Goal: Understand site structure

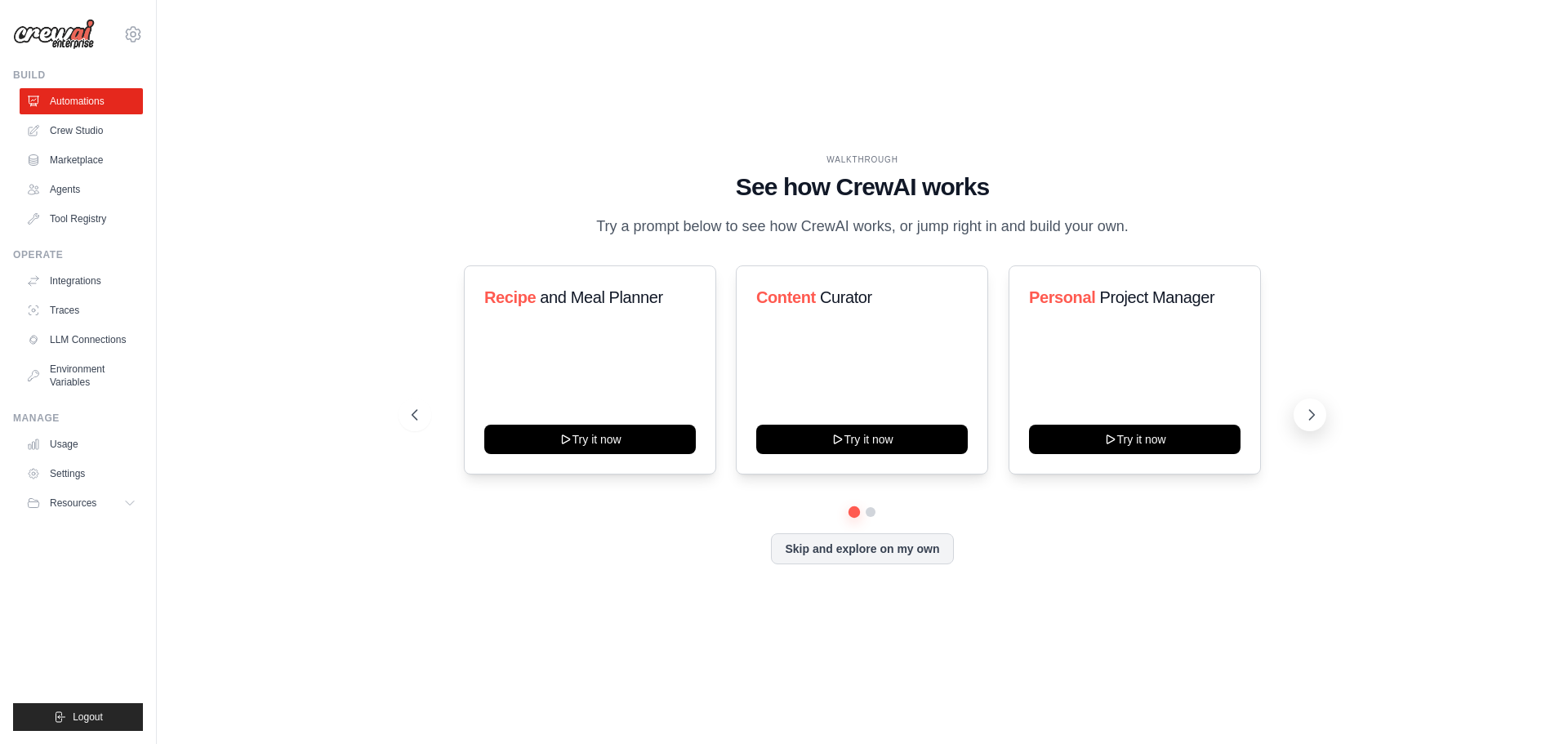
click at [1317, 423] on icon at bounding box center [1312, 415] width 17 height 17
click at [68, 124] on link "Crew Studio" at bounding box center [83, 130] width 124 height 26
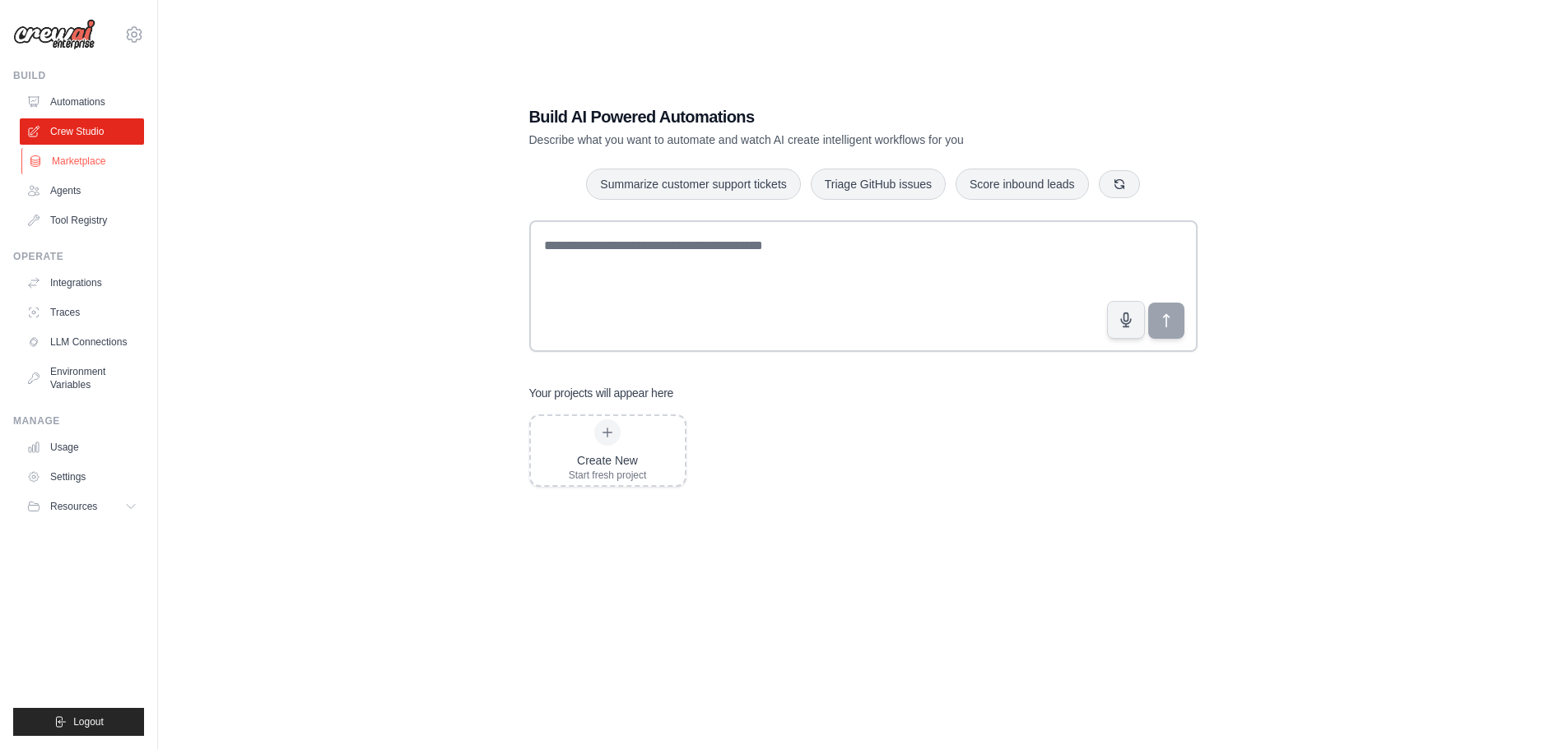
click at [105, 163] on link "Marketplace" at bounding box center [84, 160] width 125 height 26
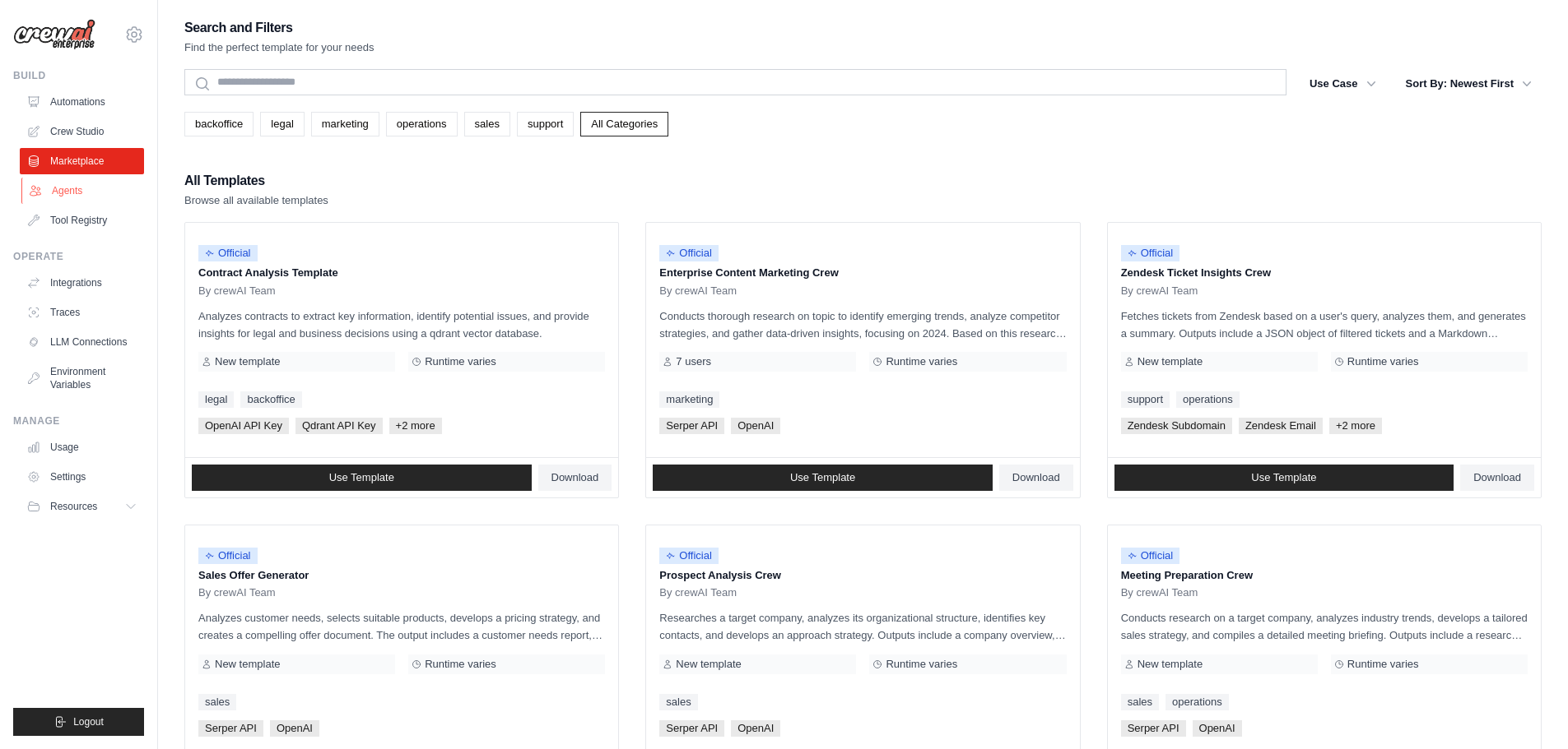
click at [91, 189] on link "Agents" at bounding box center [84, 191] width 125 height 26
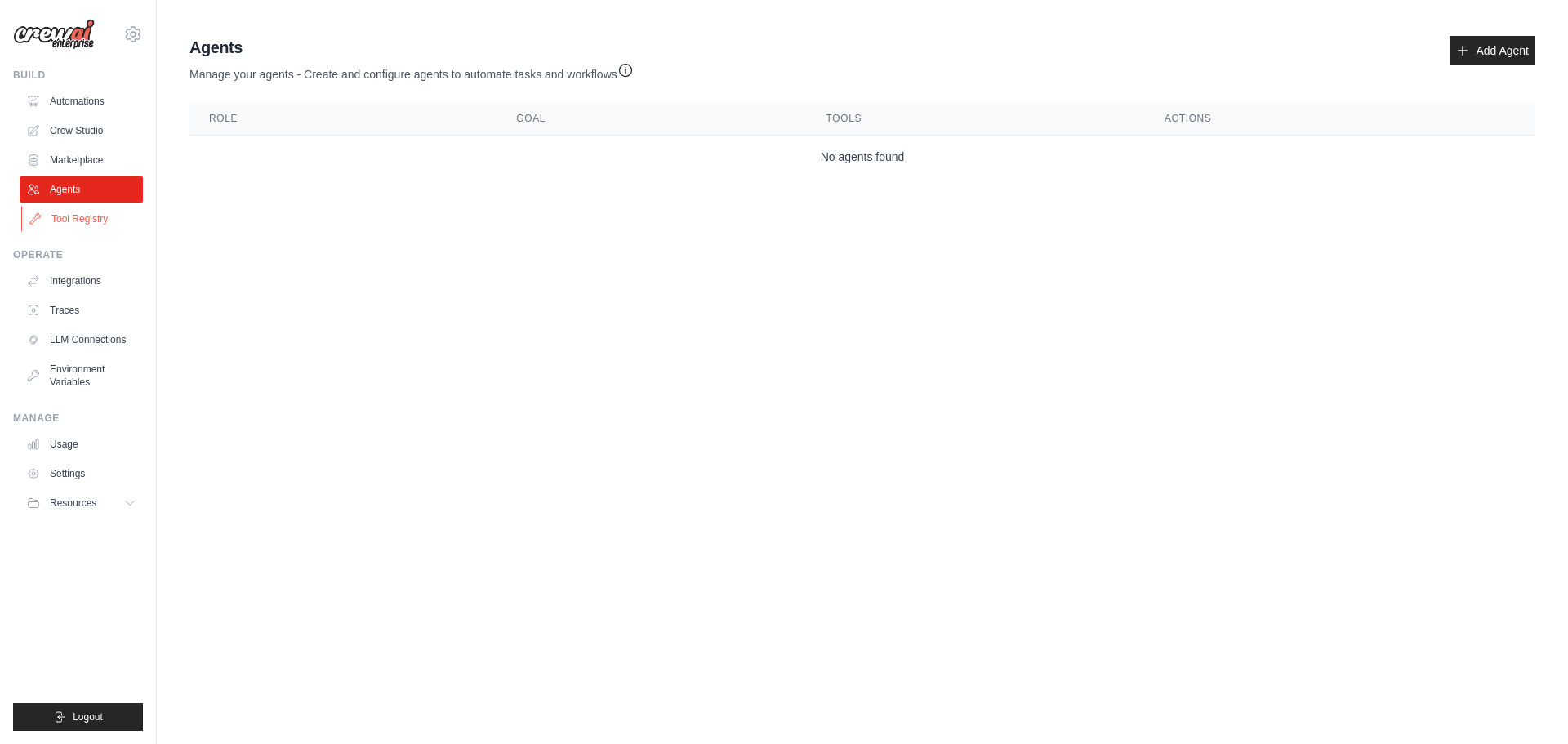
click at [94, 218] on link "Tool Registry" at bounding box center [83, 218] width 124 height 26
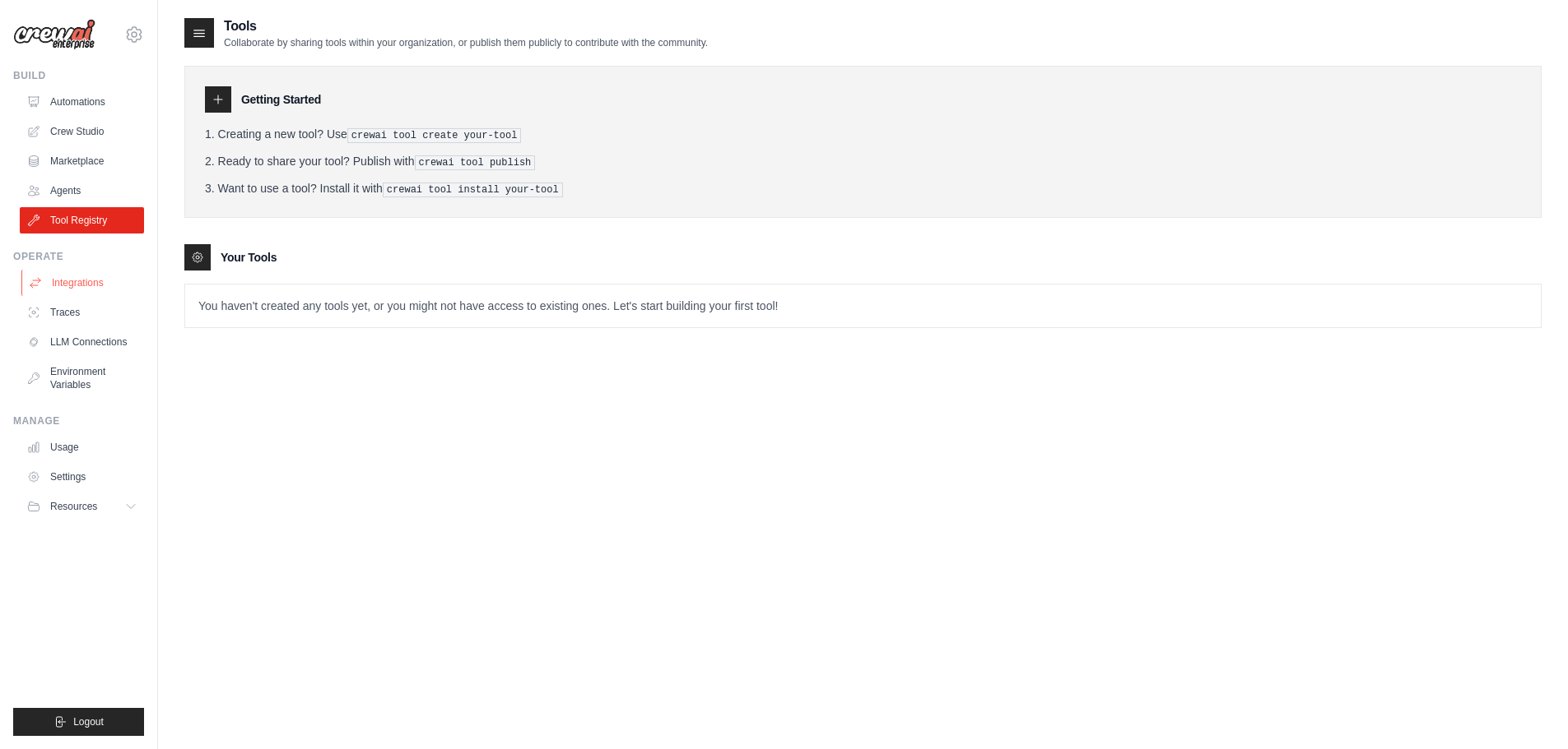
click at [91, 292] on link "Integrations" at bounding box center [84, 283] width 125 height 26
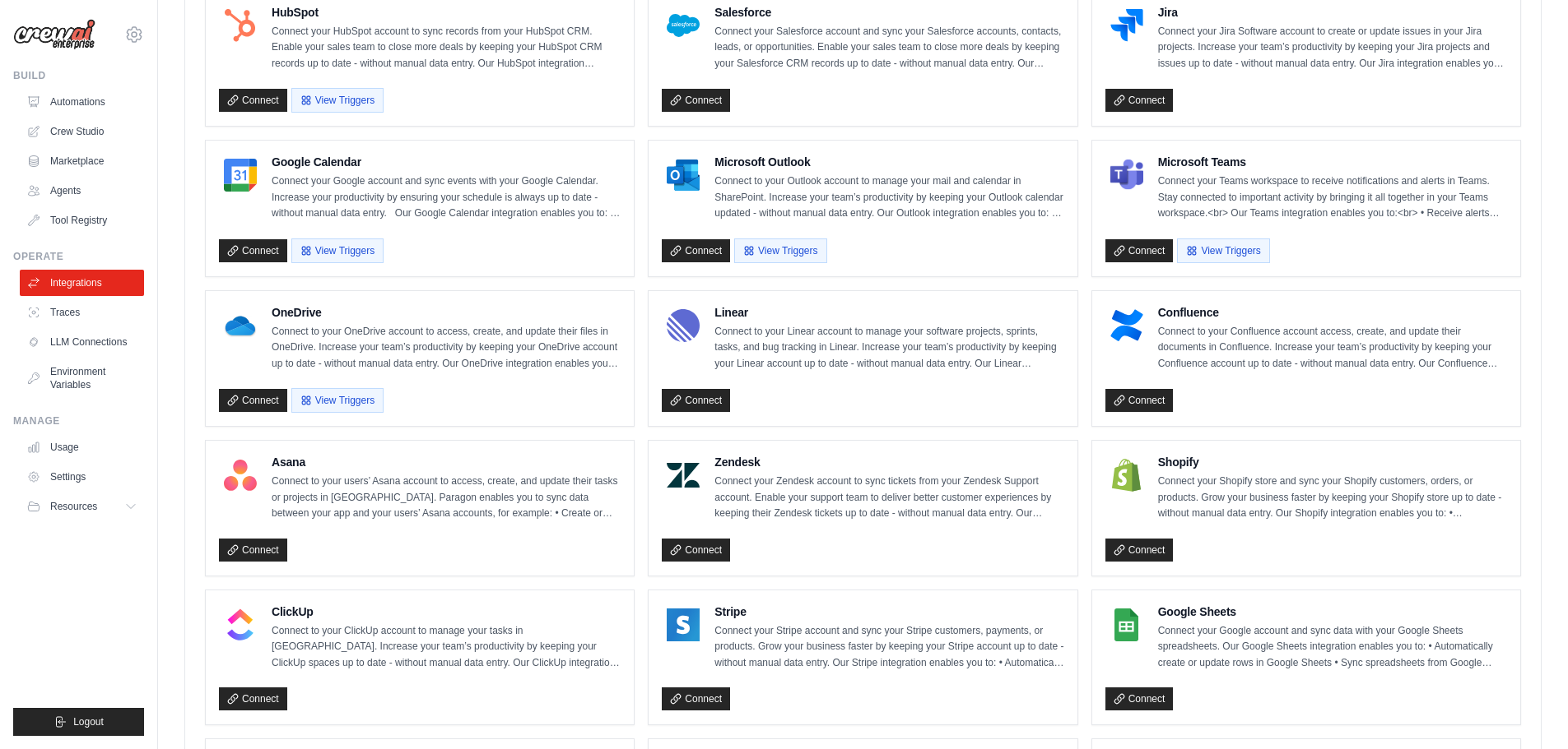
scroll to position [985, 0]
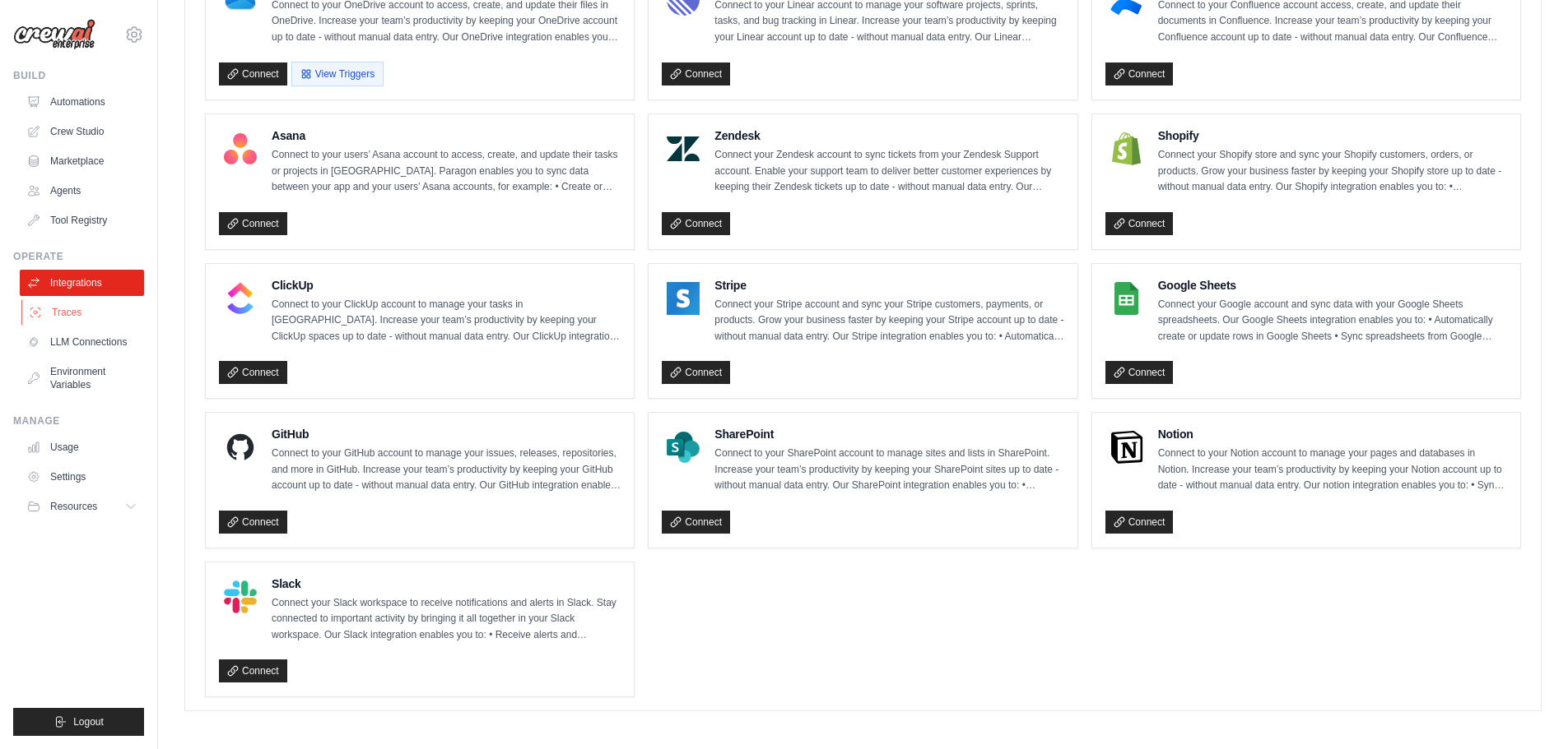
click at [82, 313] on link "Traces" at bounding box center [84, 312] width 125 height 26
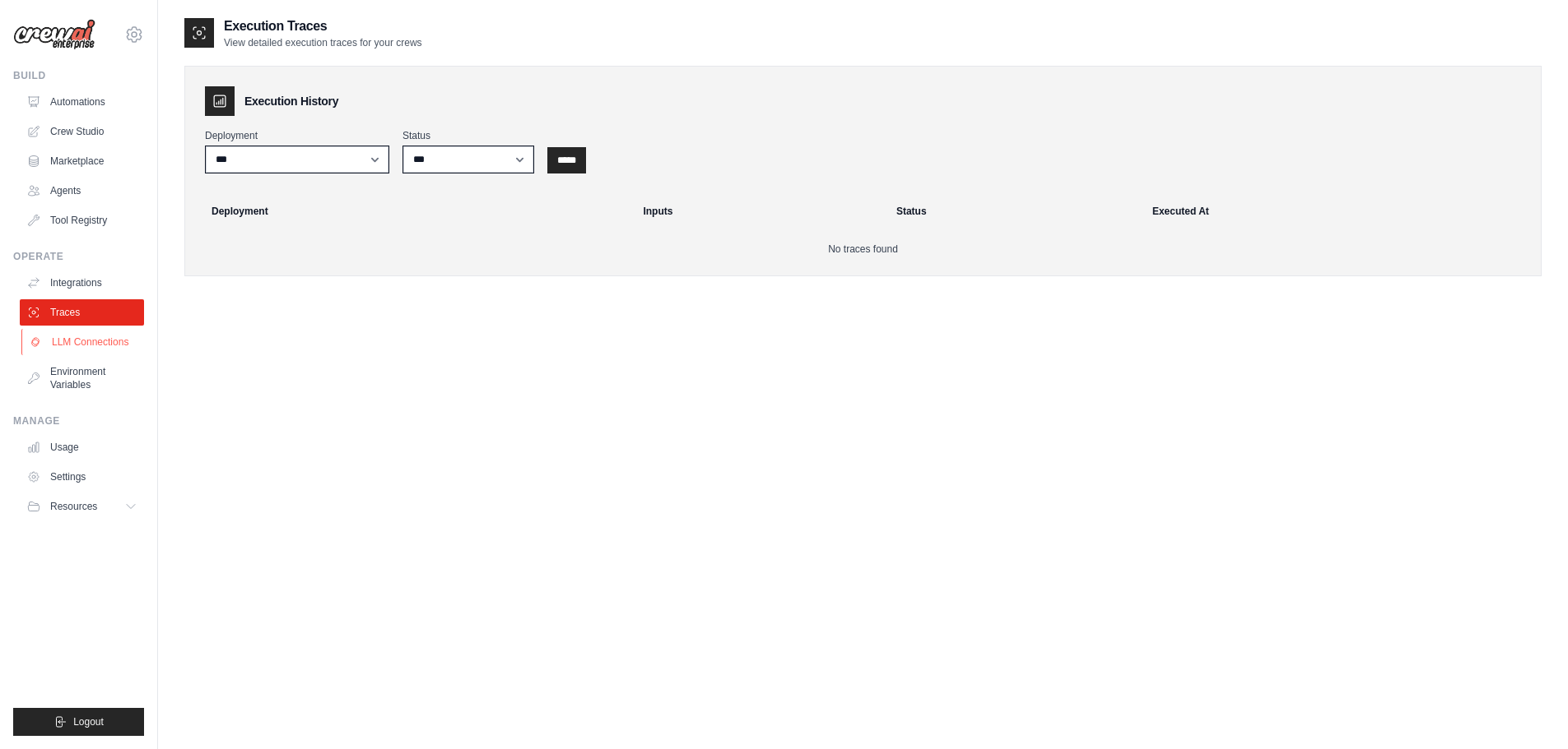
click at [100, 344] on link "LLM Connections" at bounding box center [84, 342] width 125 height 26
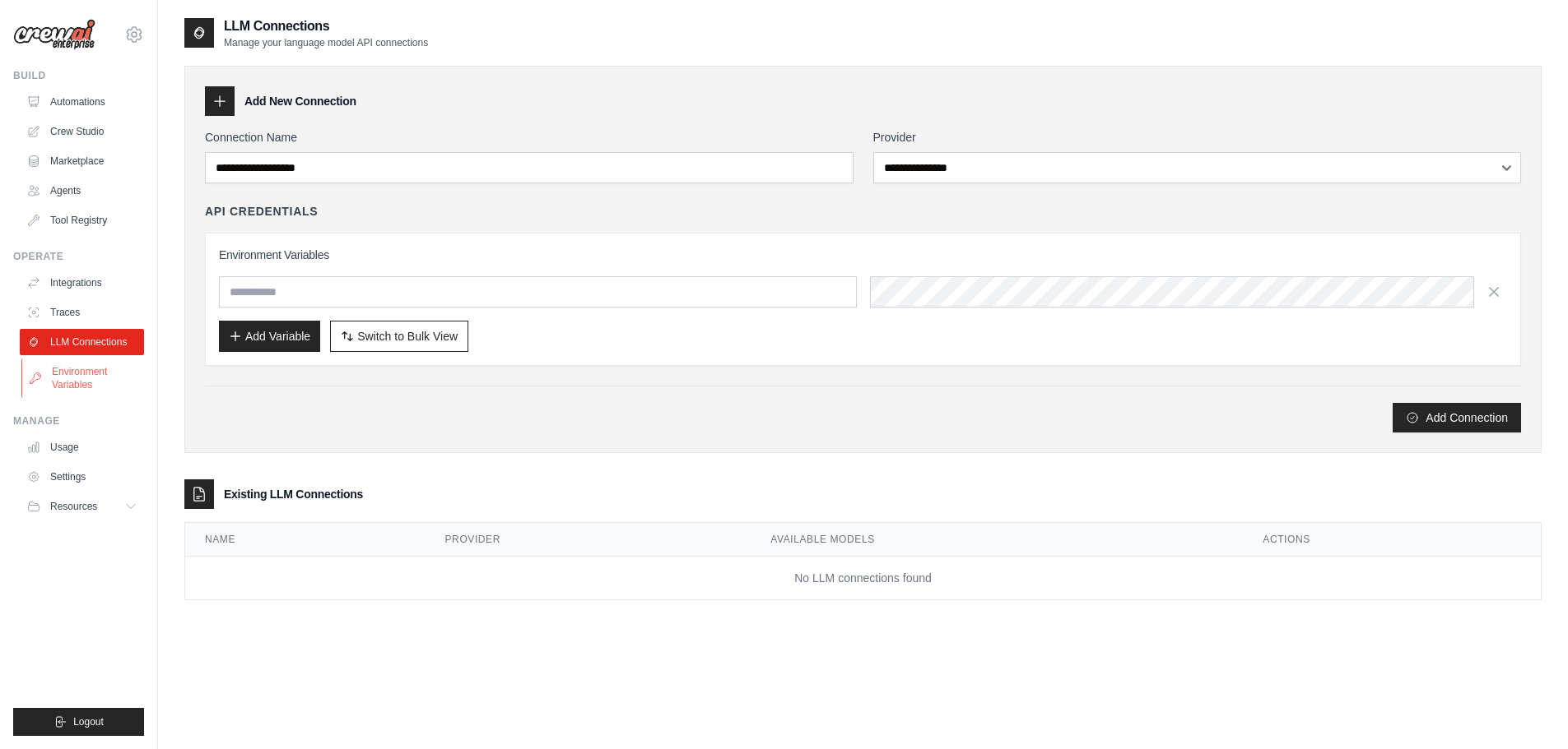
click at [98, 371] on link "Environment Variables" at bounding box center [84, 378] width 125 height 39
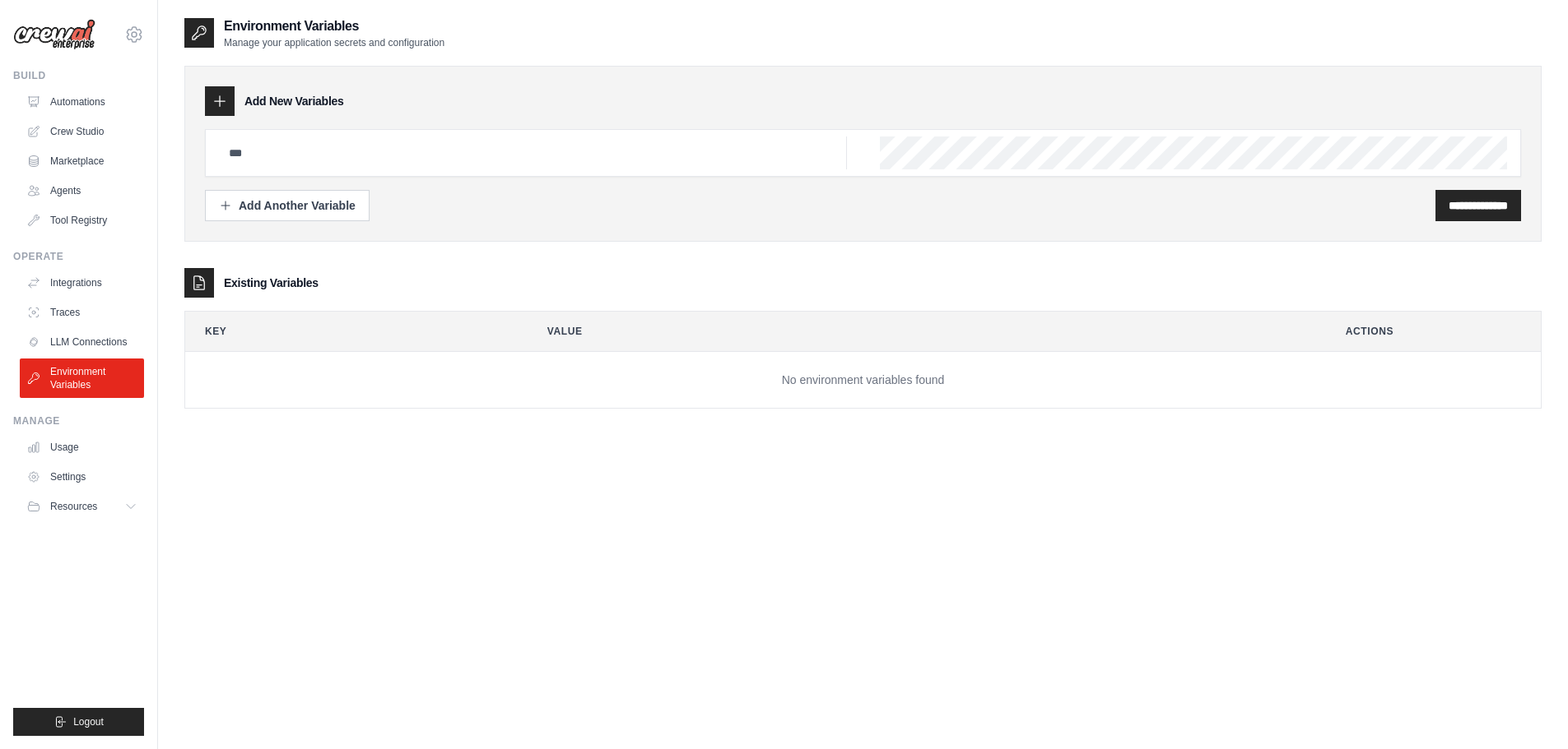
click at [74, 33] on img at bounding box center [54, 34] width 82 height 31
click at [51, 33] on img at bounding box center [54, 34] width 82 height 31
click at [591, 551] on div "**********" at bounding box center [862, 391] width 1357 height 749
click at [81, 36] on img at bounding box center [54, 34] width 82 height 31
click at [87, 99] on link "Automations" at bounding box center [84, 101] width 125 height 26
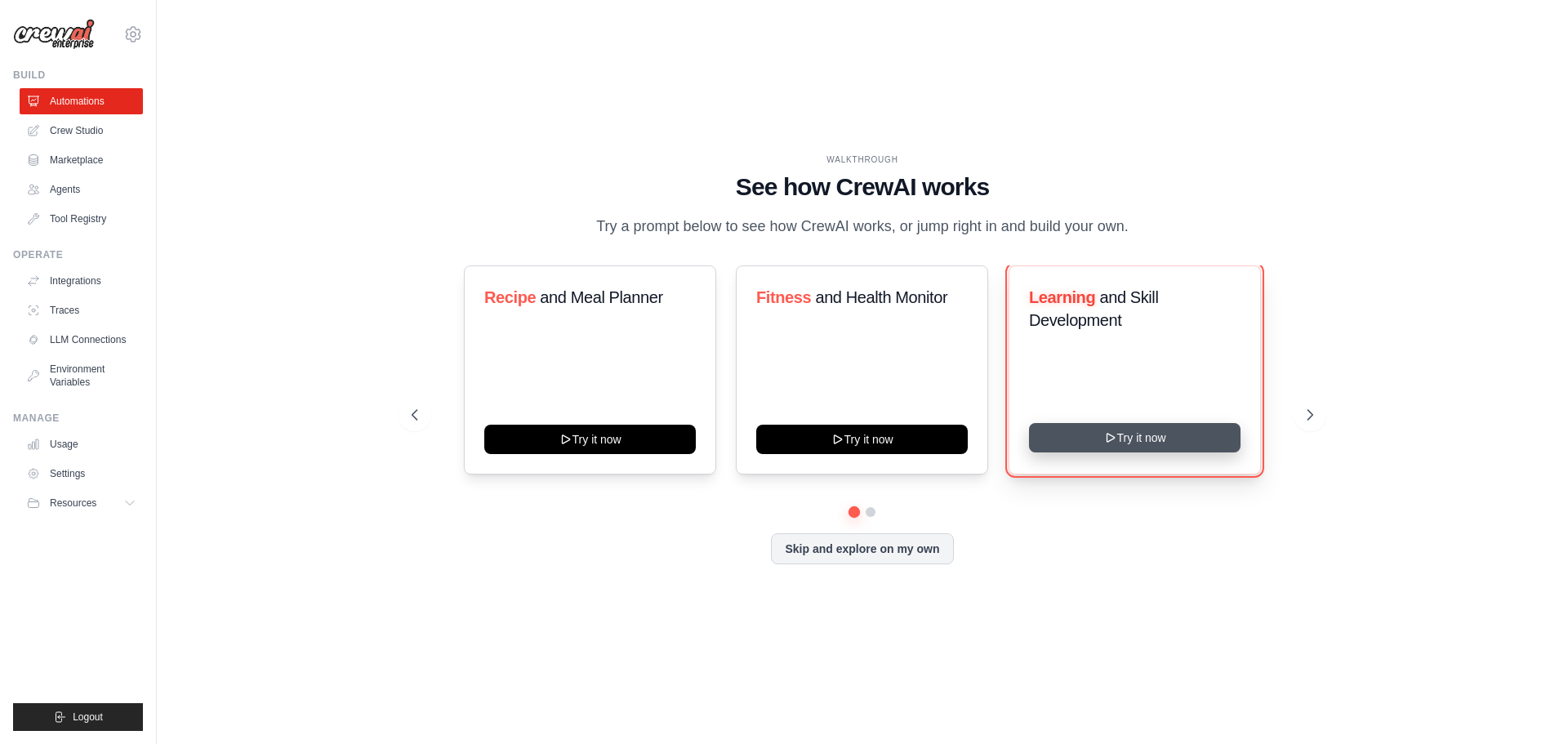
click at [1083, 453] on button "Try it now" at bounding box center [1135, 438] width 212 height 29
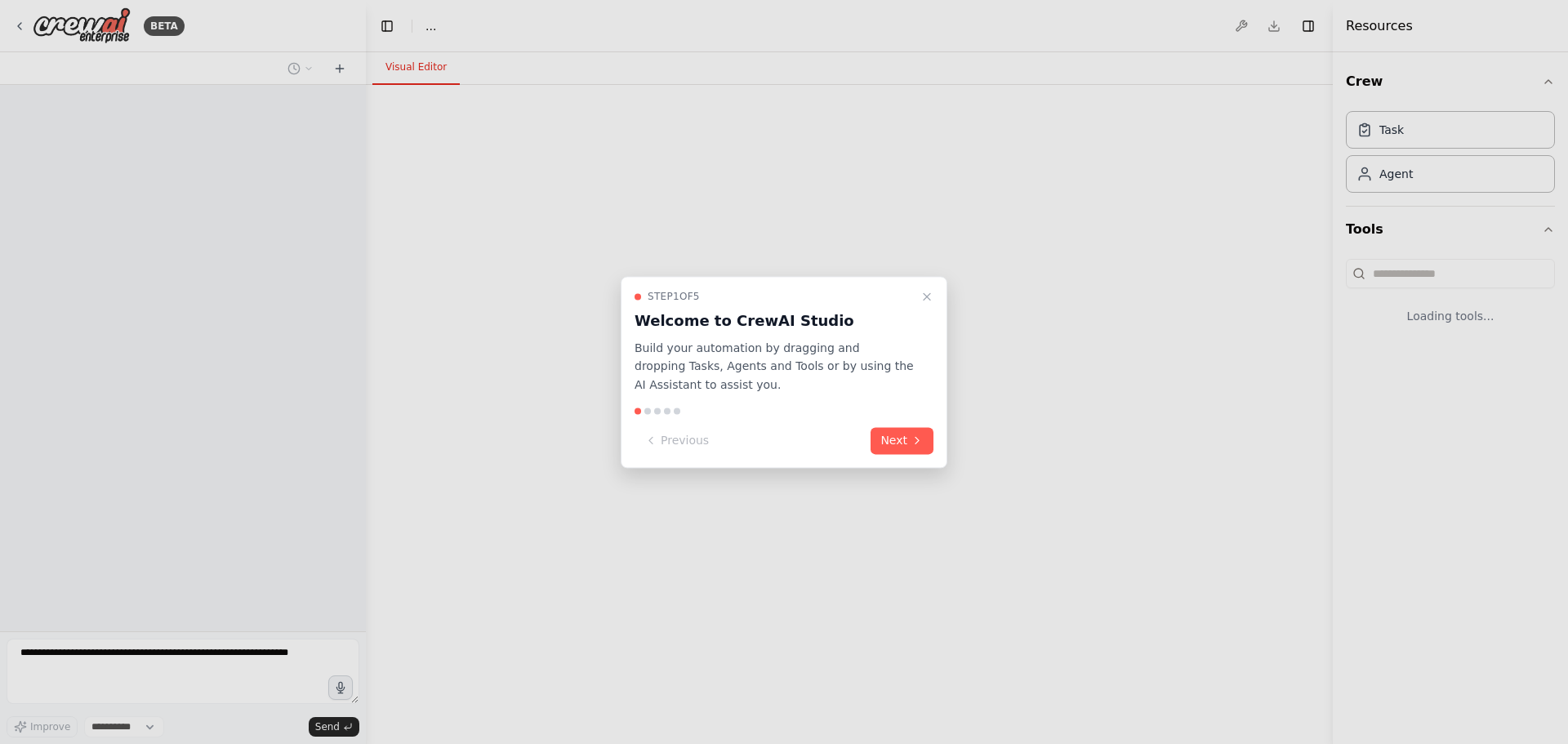
select select "****"
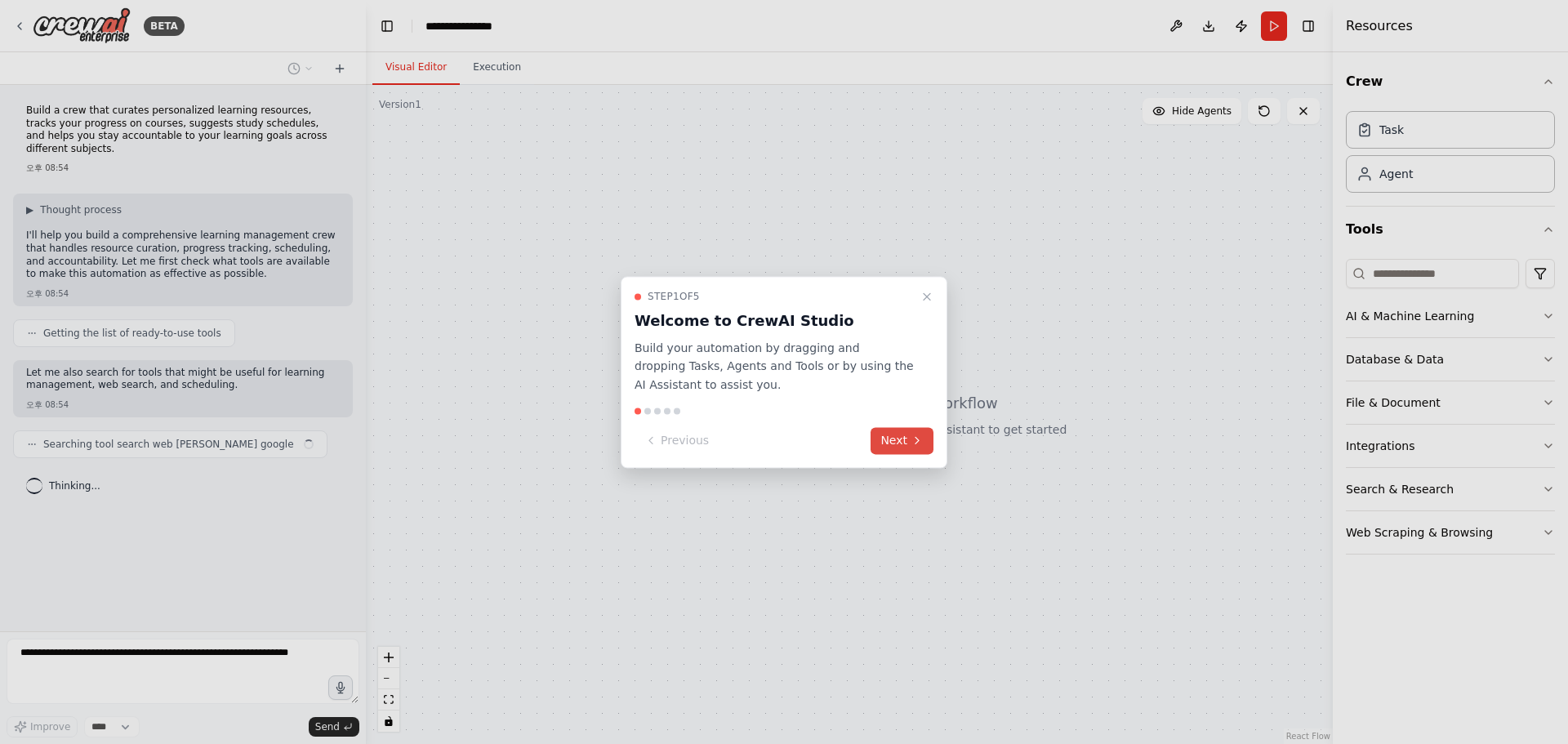
click at [890, 442] on button "Next" at bounding box center [902, 441] width 63 height 27
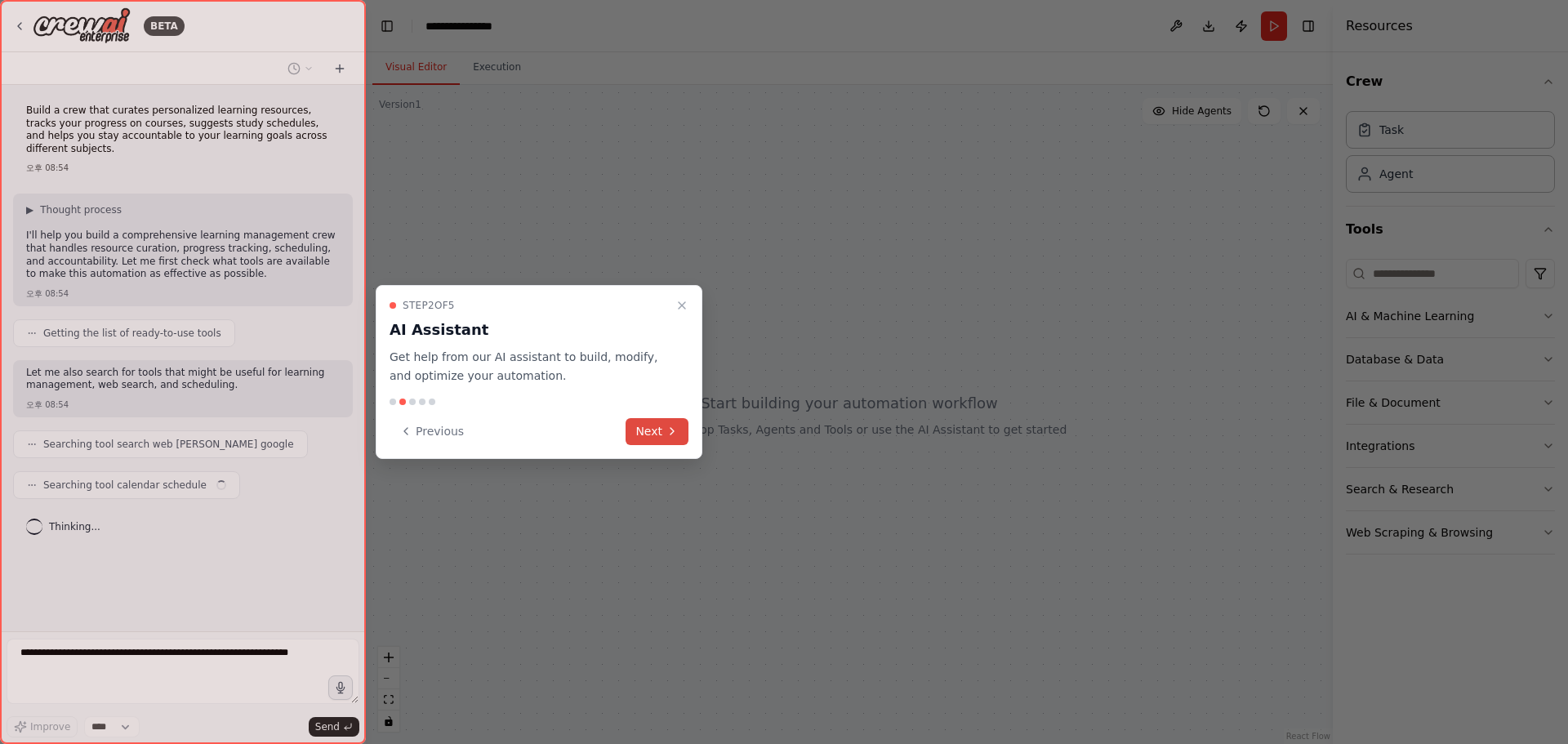
click at [667, 423] on button "Next" at bounding box center [657, 432] width 63 height 27
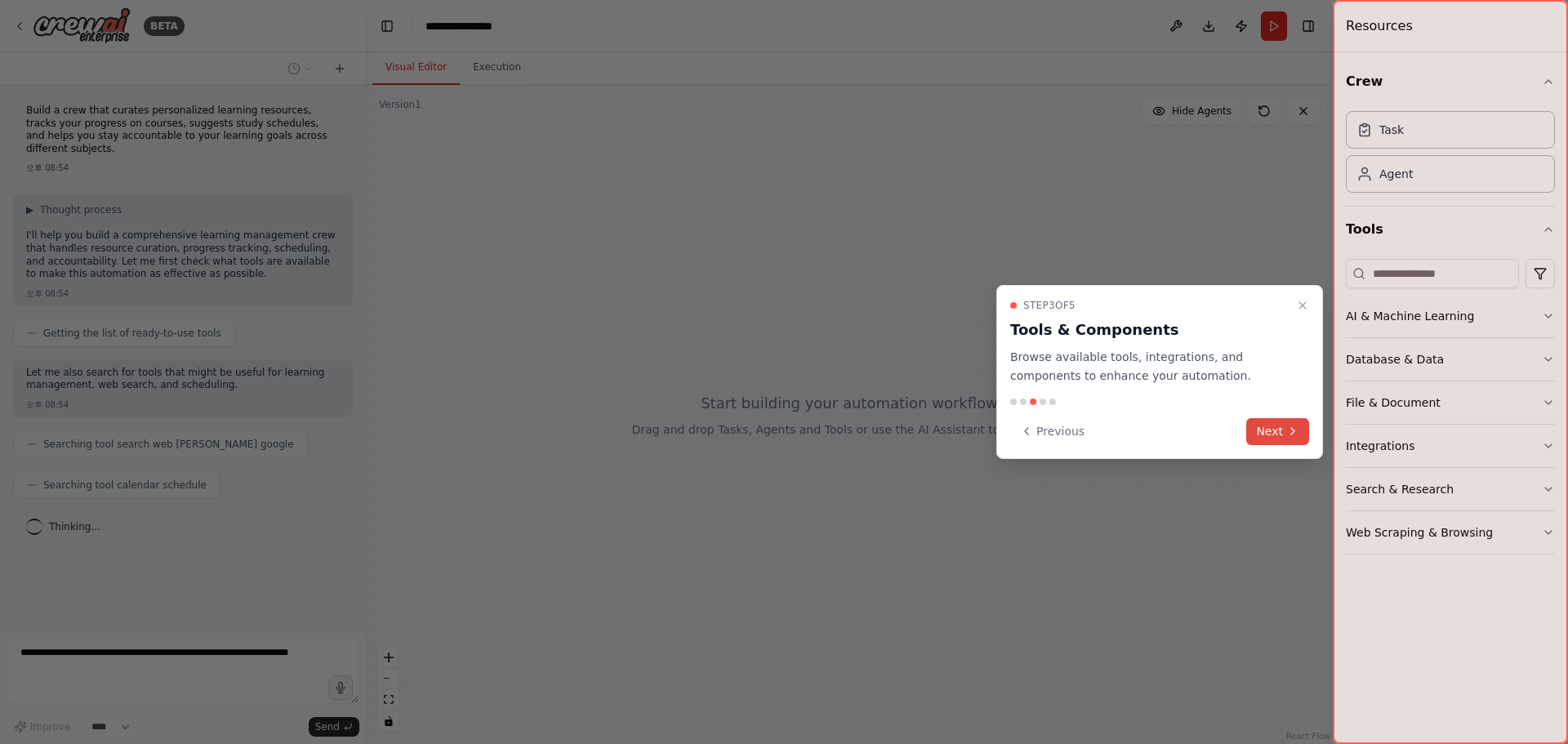
click at [1272, 438] on button "Next" at bounding box center [1278, 432] width 63 height 27
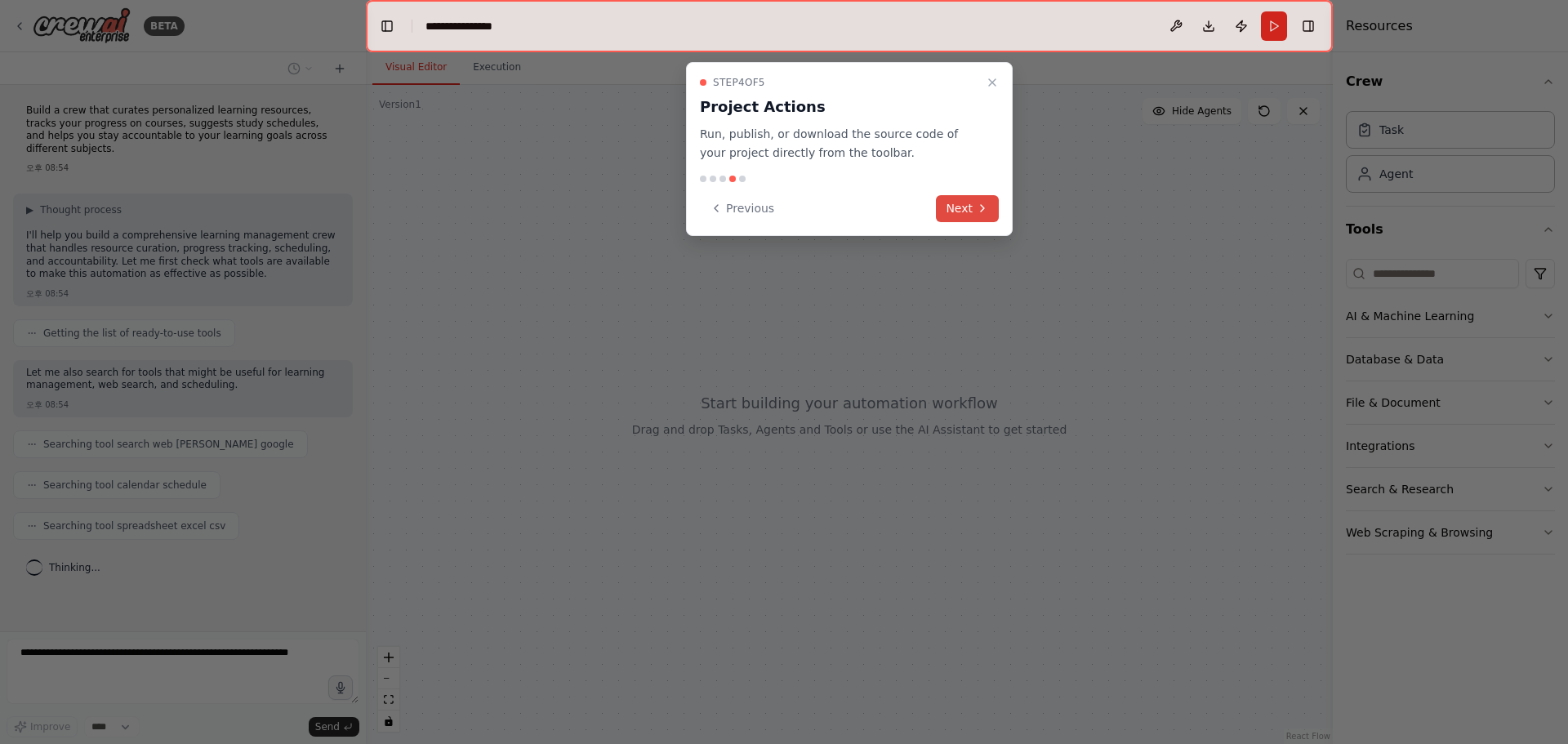
click at [970, 207] on button "Next" at bounding box center [968, 208] width 63 height 27
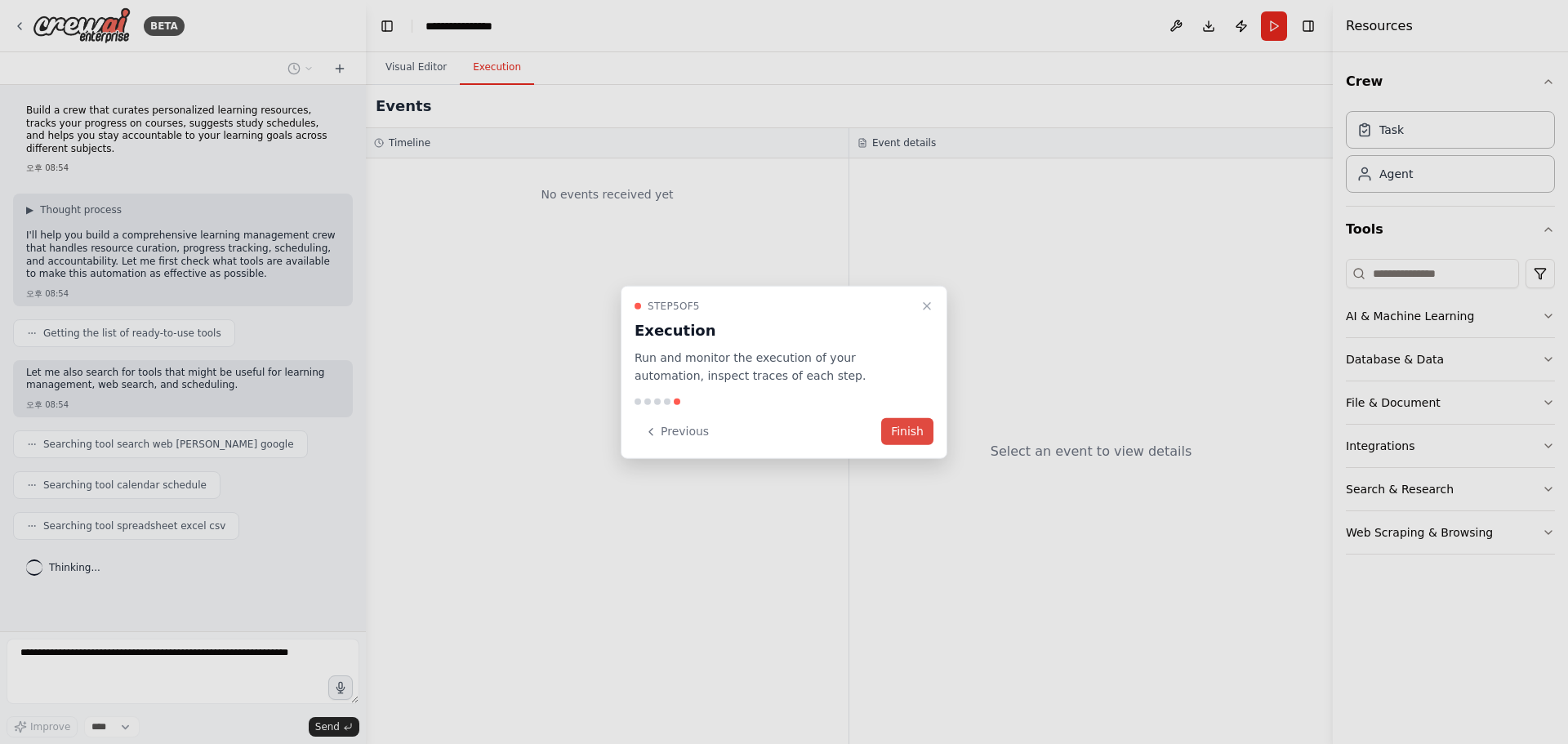
click at [909, 433] on button "Finish" at bounding box center [907, 432] width 52 height 27
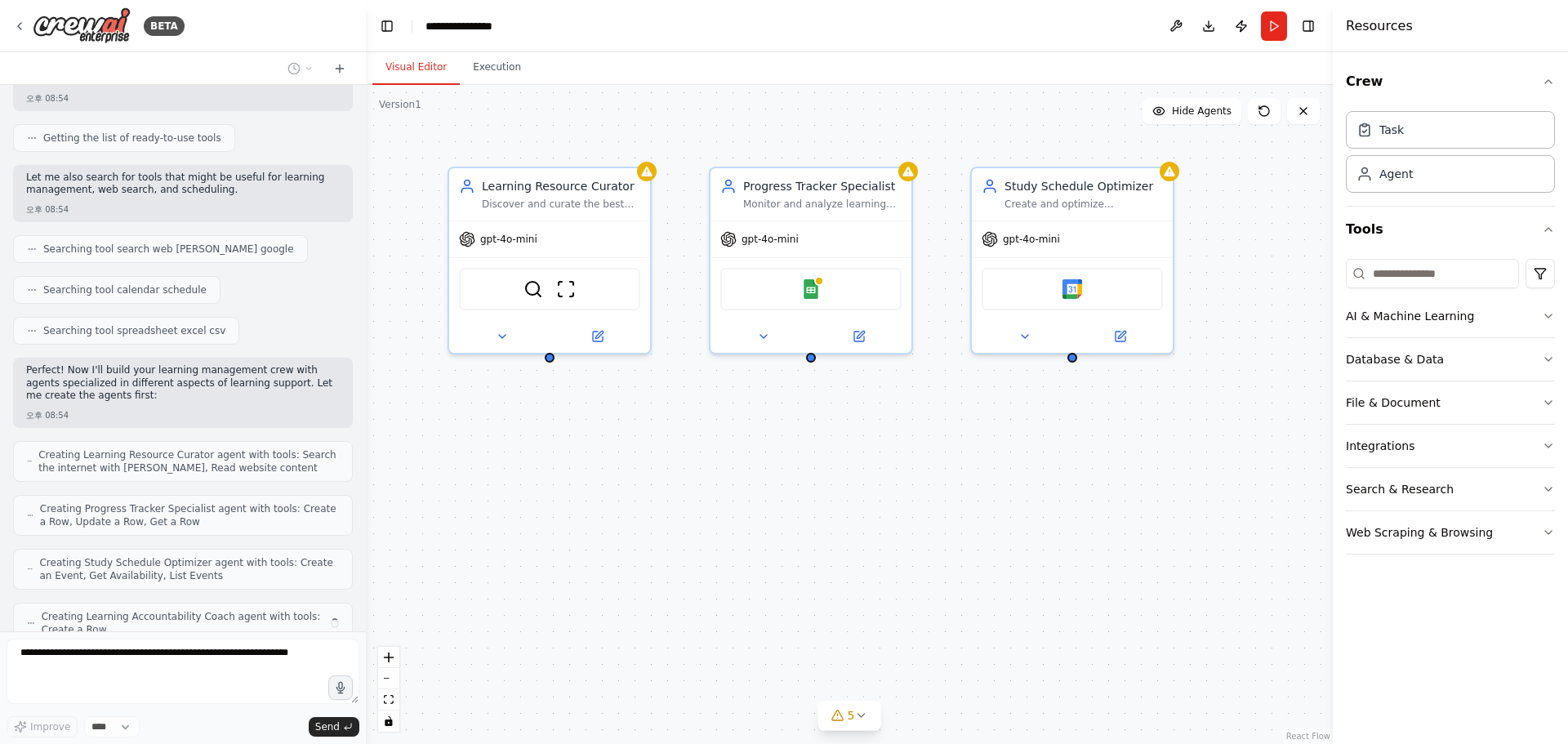
scroll to position [249, 0]
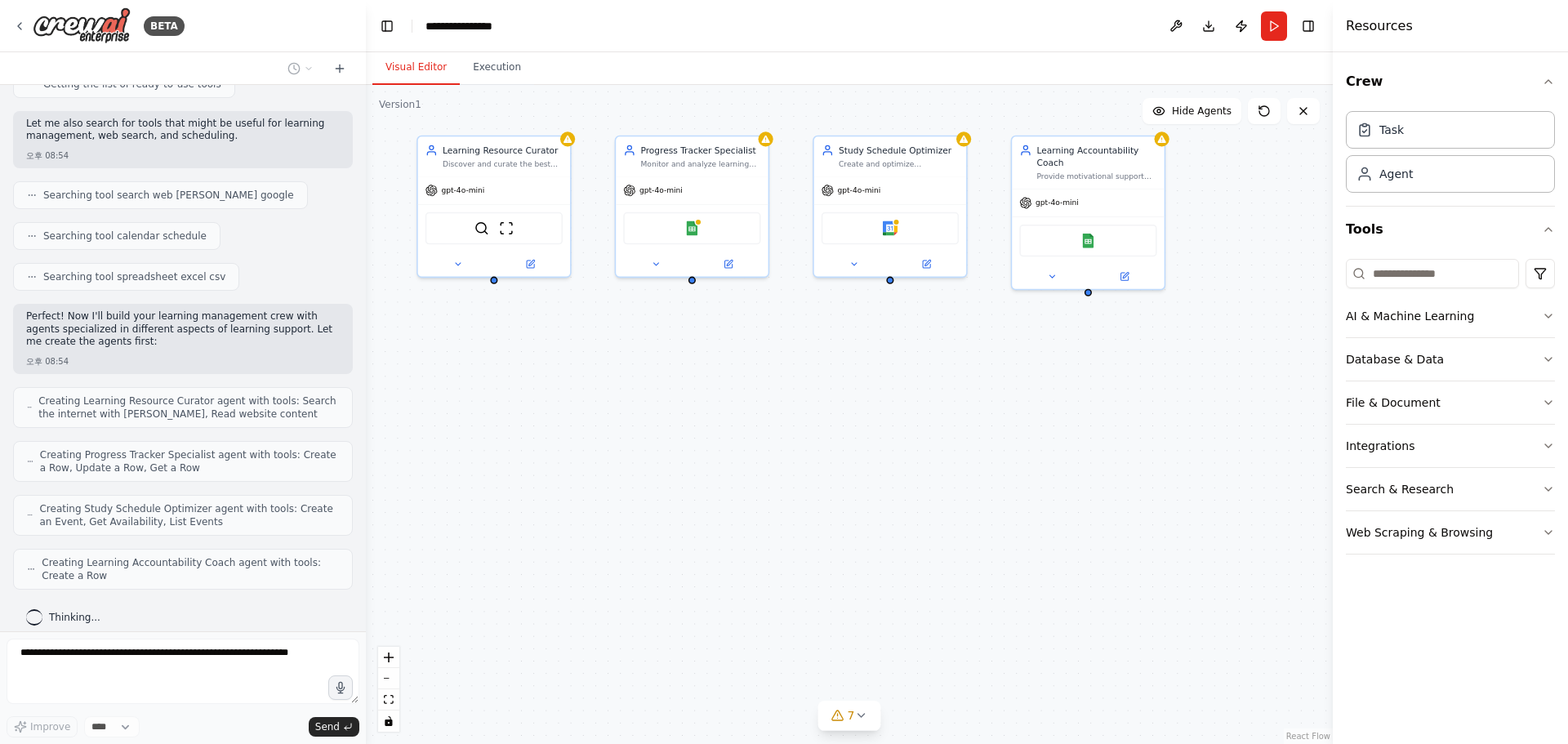
drag, startPoint x: 673, startPoint y: 498, endPoint x: 608, endPoint y: 386, distance: 129.5
click at [608, 386] on div "Learning Resource Curator Discover and curate the best personalized learning re…" at bounding box center [849, 414] width 967 height 659
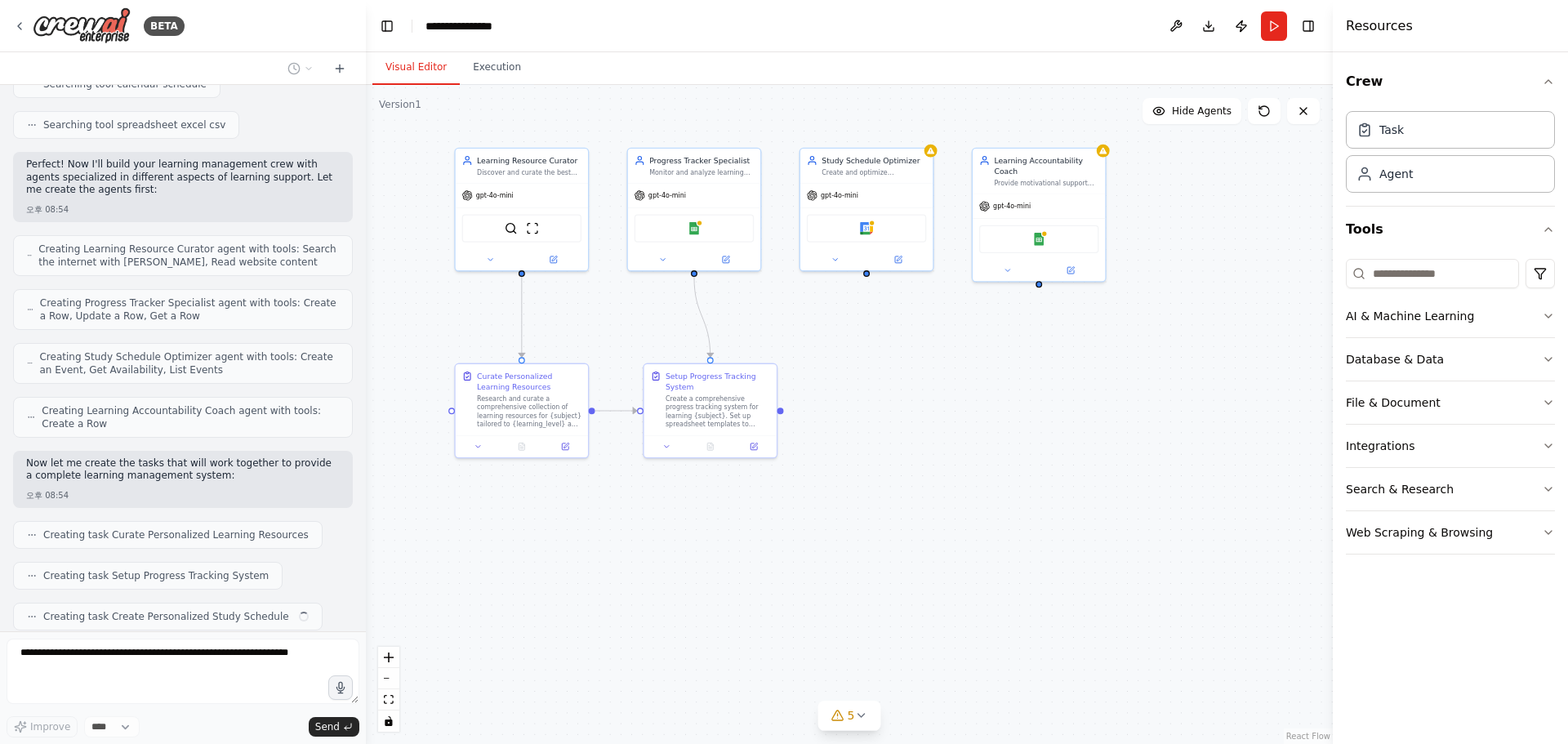
scroll to position [442, 0]
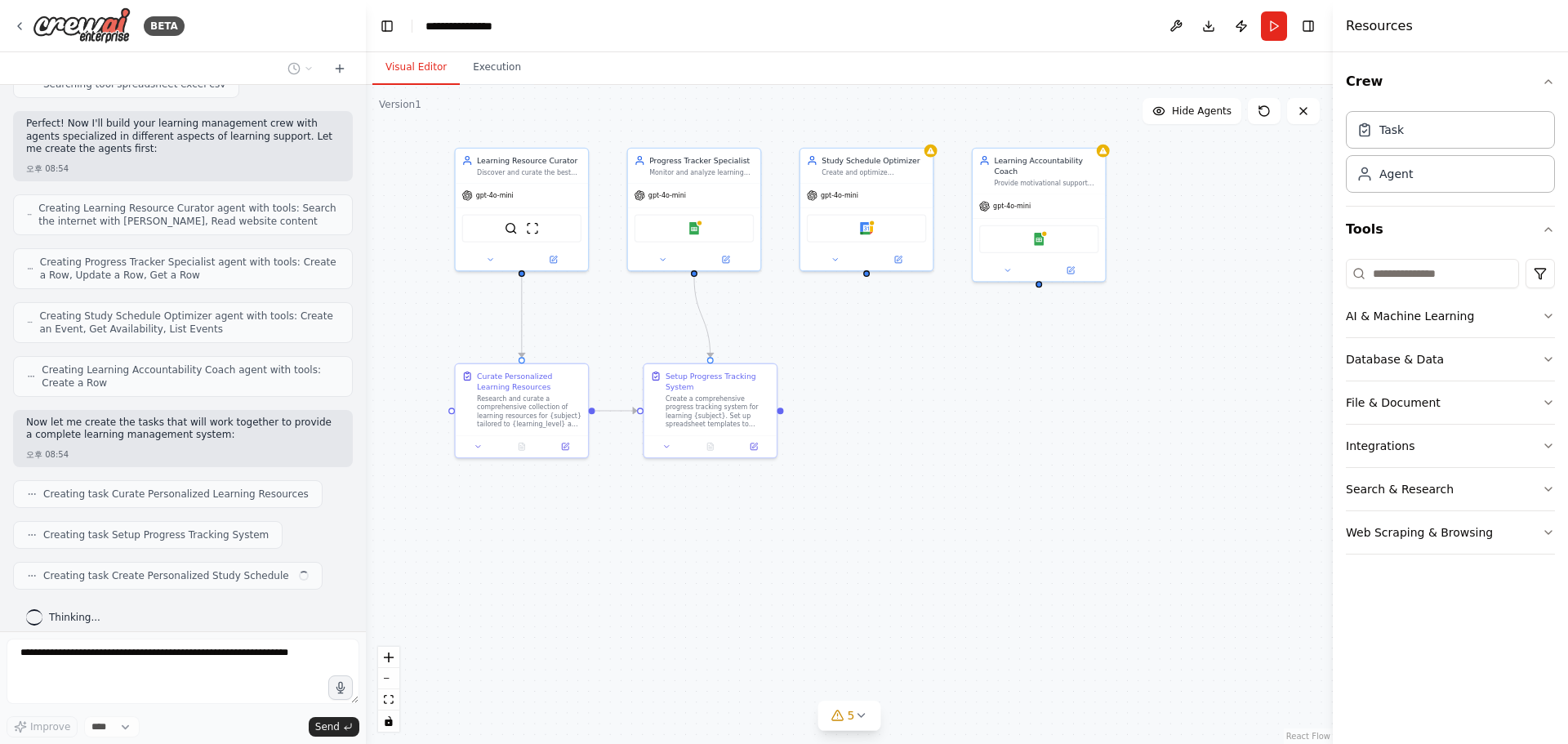
drag, startPoint x: 887, startPoint y: 539, endPoint x: 872, endPoint y: 500, distance: 41.8
click at [872, 500] on div ".deletable-edge-delete-btn { width: 20px; height: 20px; border: 0px solid #ffff…" at bounding box center [849, 414] width 967 height 659
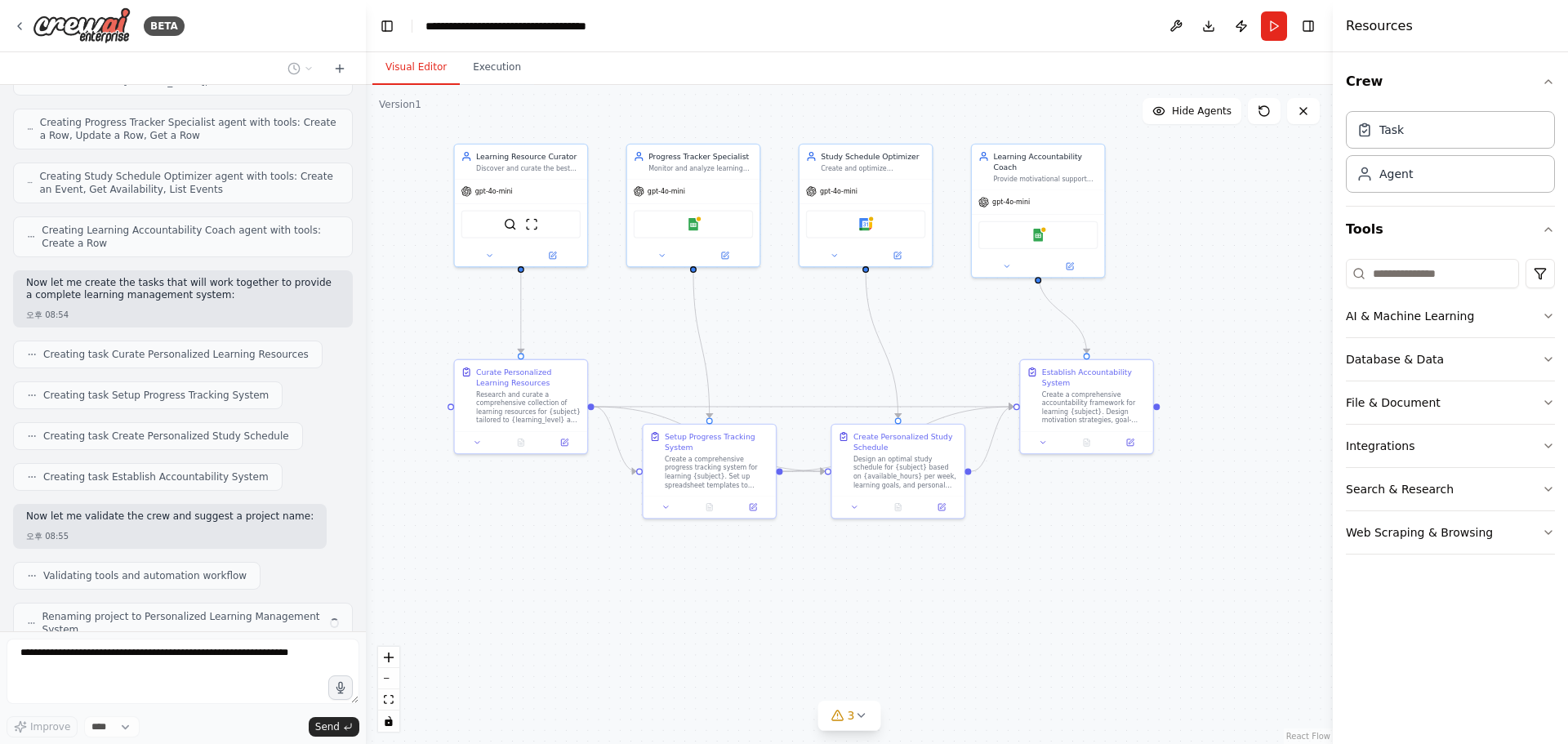
scroll to position [636, 0]
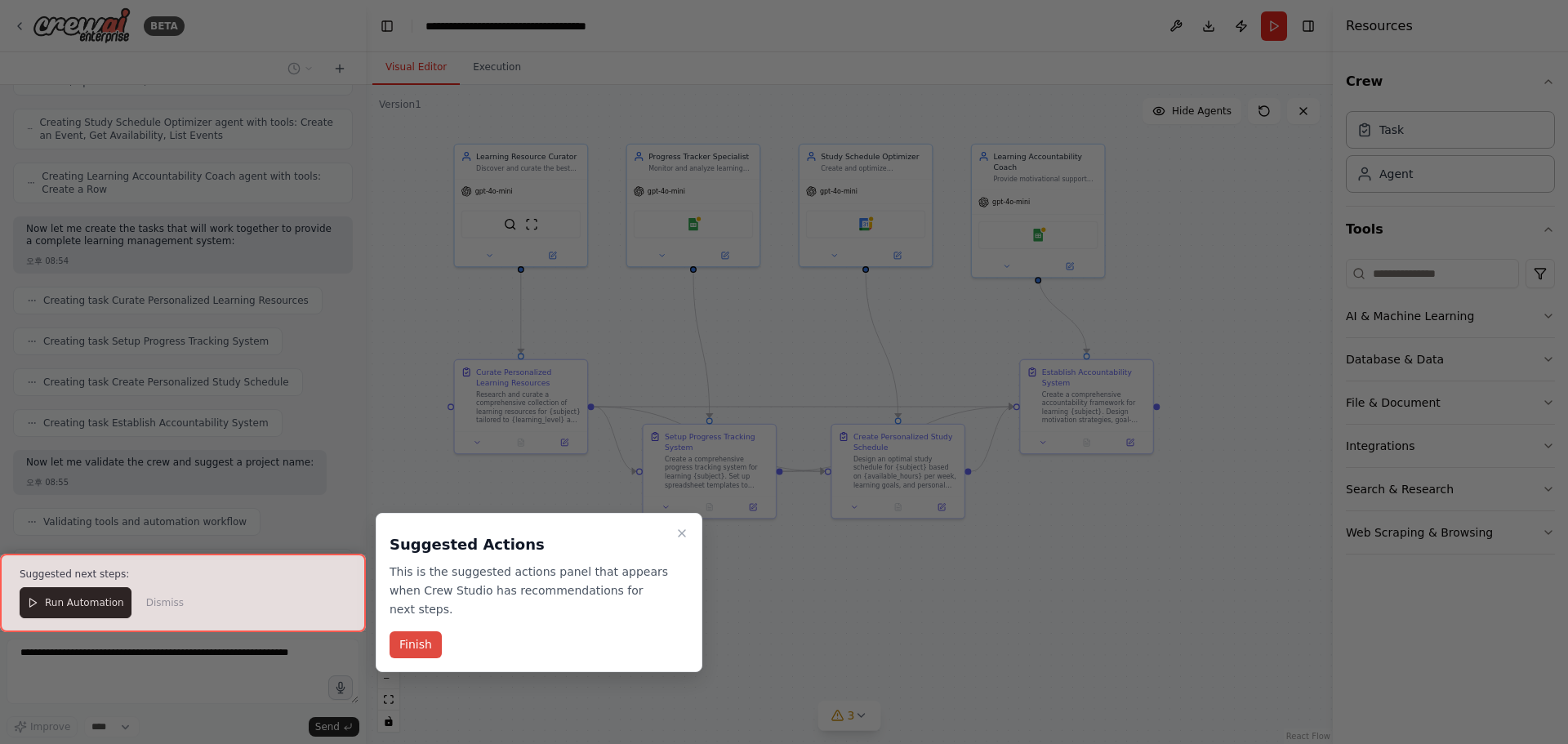
click at [424, 641] on button "Finish" at bounding box center [415, 645] width 52 height 27
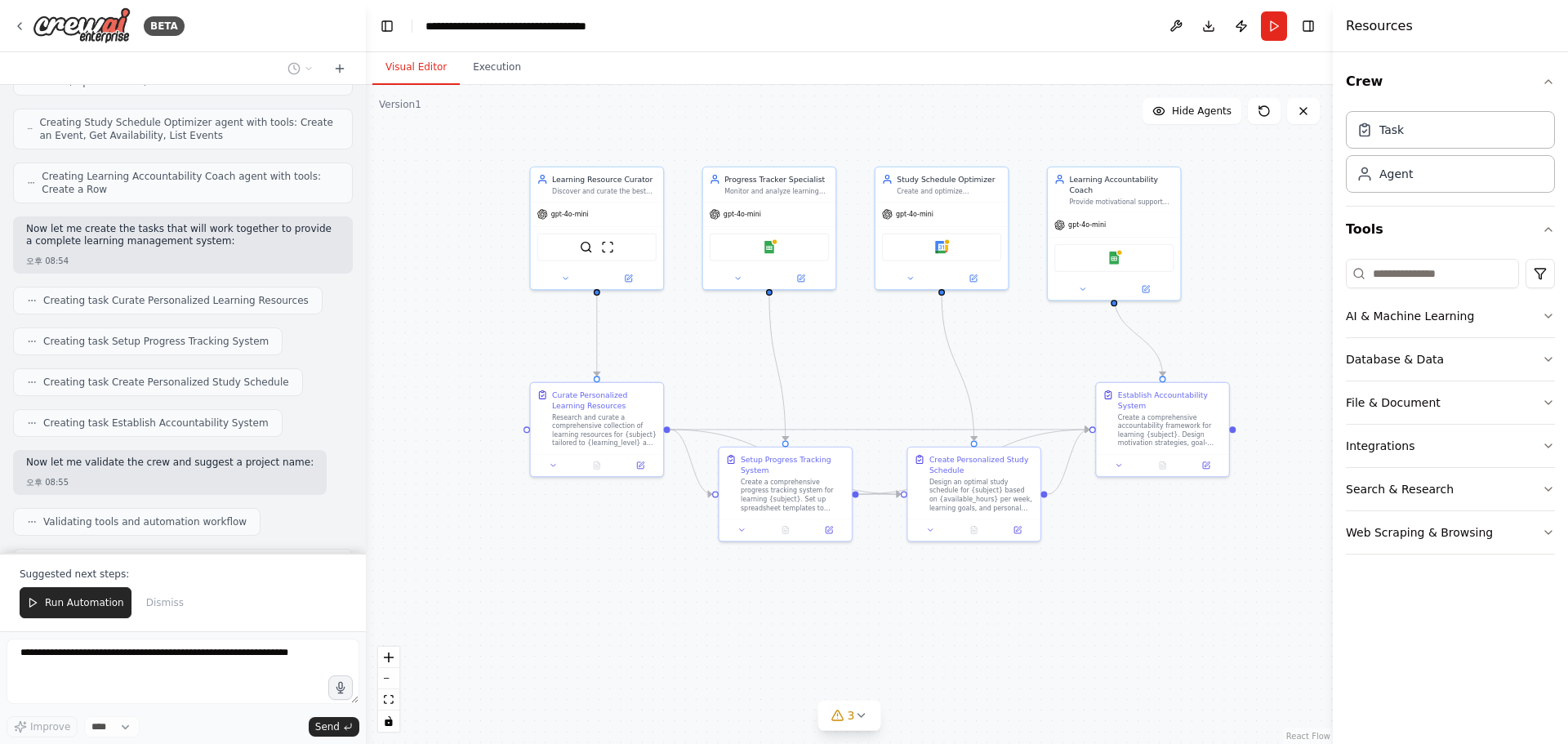
drag, startPoint x: 510, startPoint y: 564, endPoint x: 603, endPoint y: 594, distance: 97.7
click at [603, 594] on div ".deletable-edge-delete-btn { width: 20px; height: 20px; border: 0px solid #ffff…" at bounding box center [849, 414] width 967 height 659
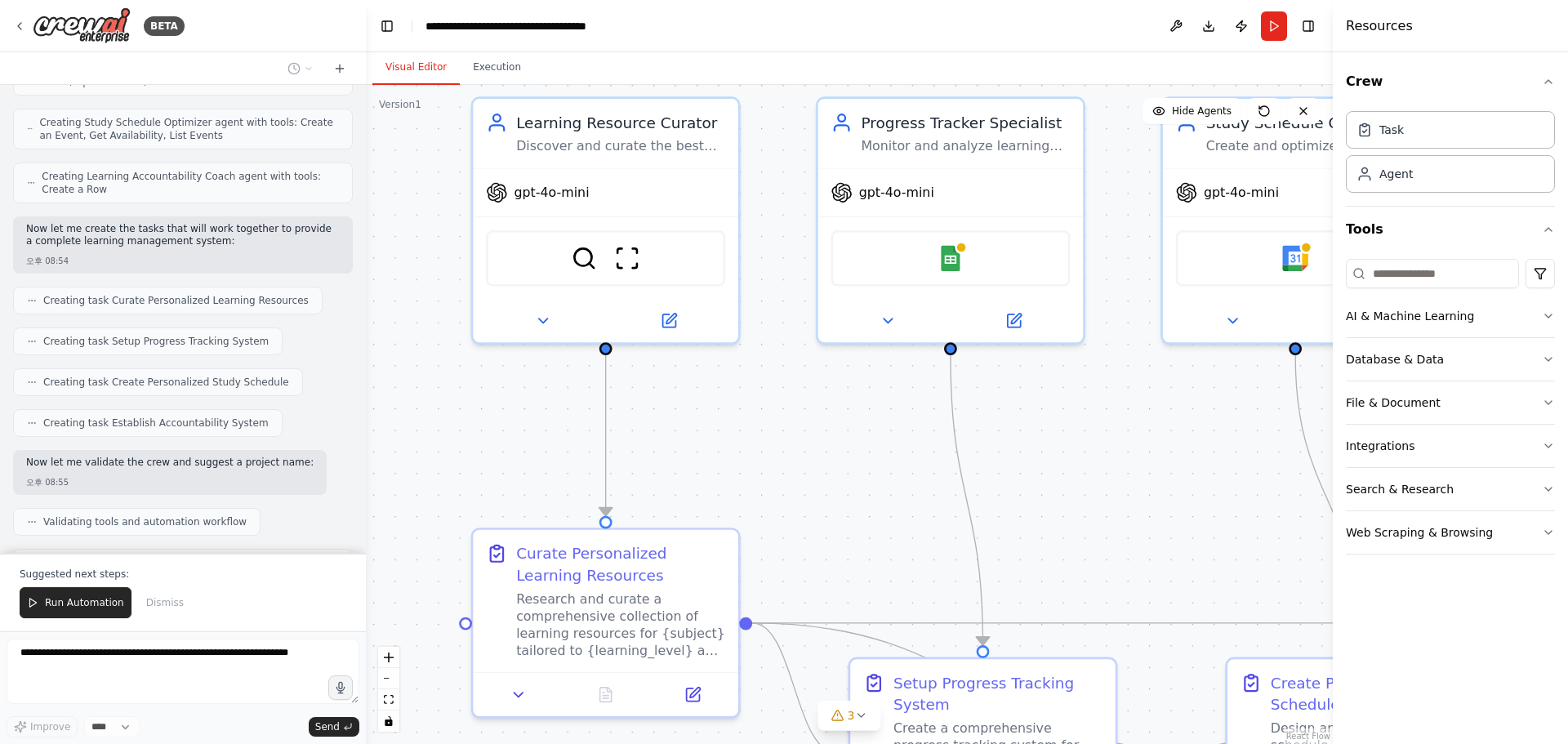
click at [764, 387] on div ".deletable-edge-delete-btn { width: 20px; height: 20px; border: 0px solid #ffff…" at bounding box center [849, 414] width 967 height 659
